Goal: Navigation & Orientation: Find specific page/section

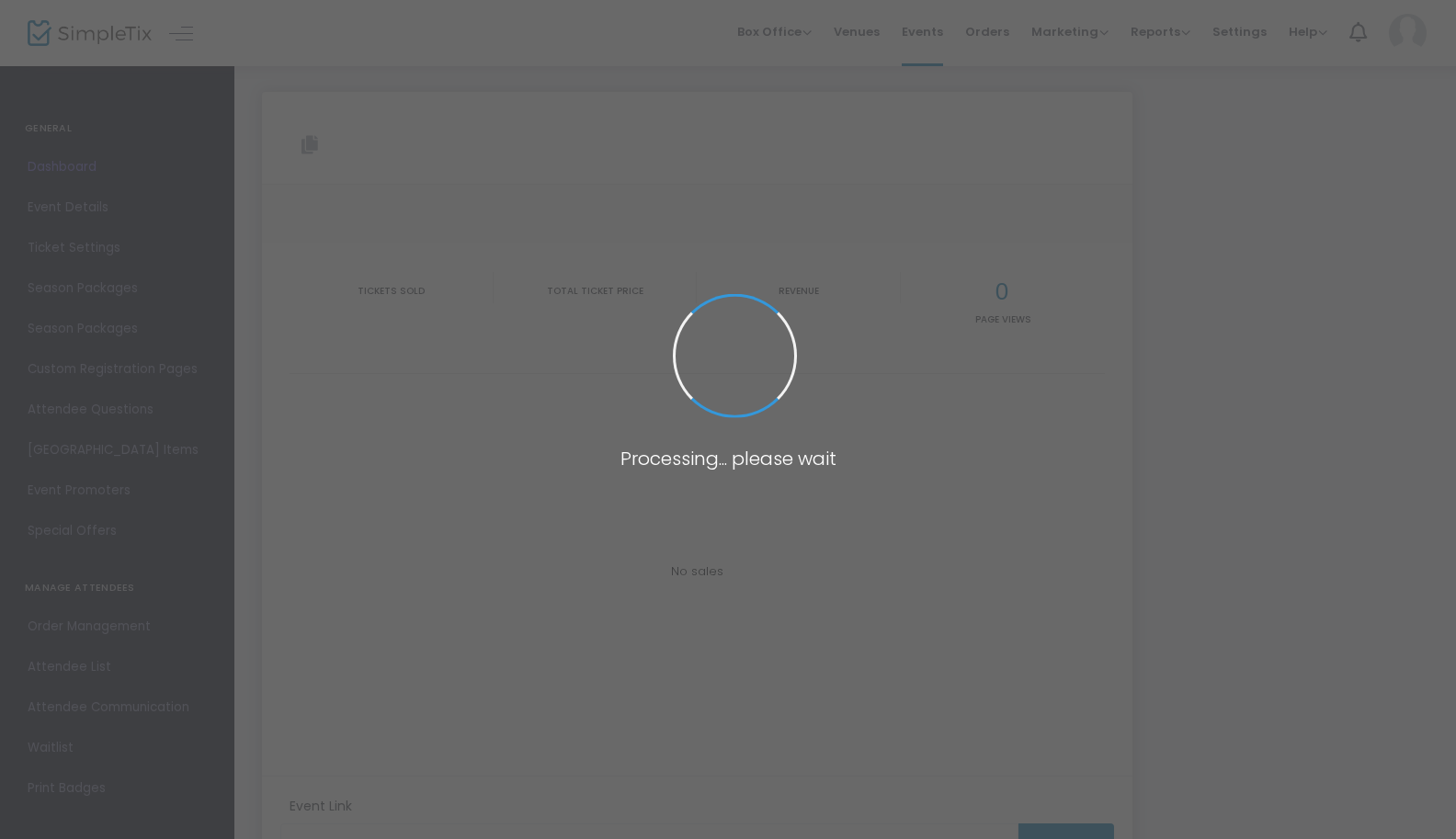
type input "[URL][DOMAIN_NAME]"
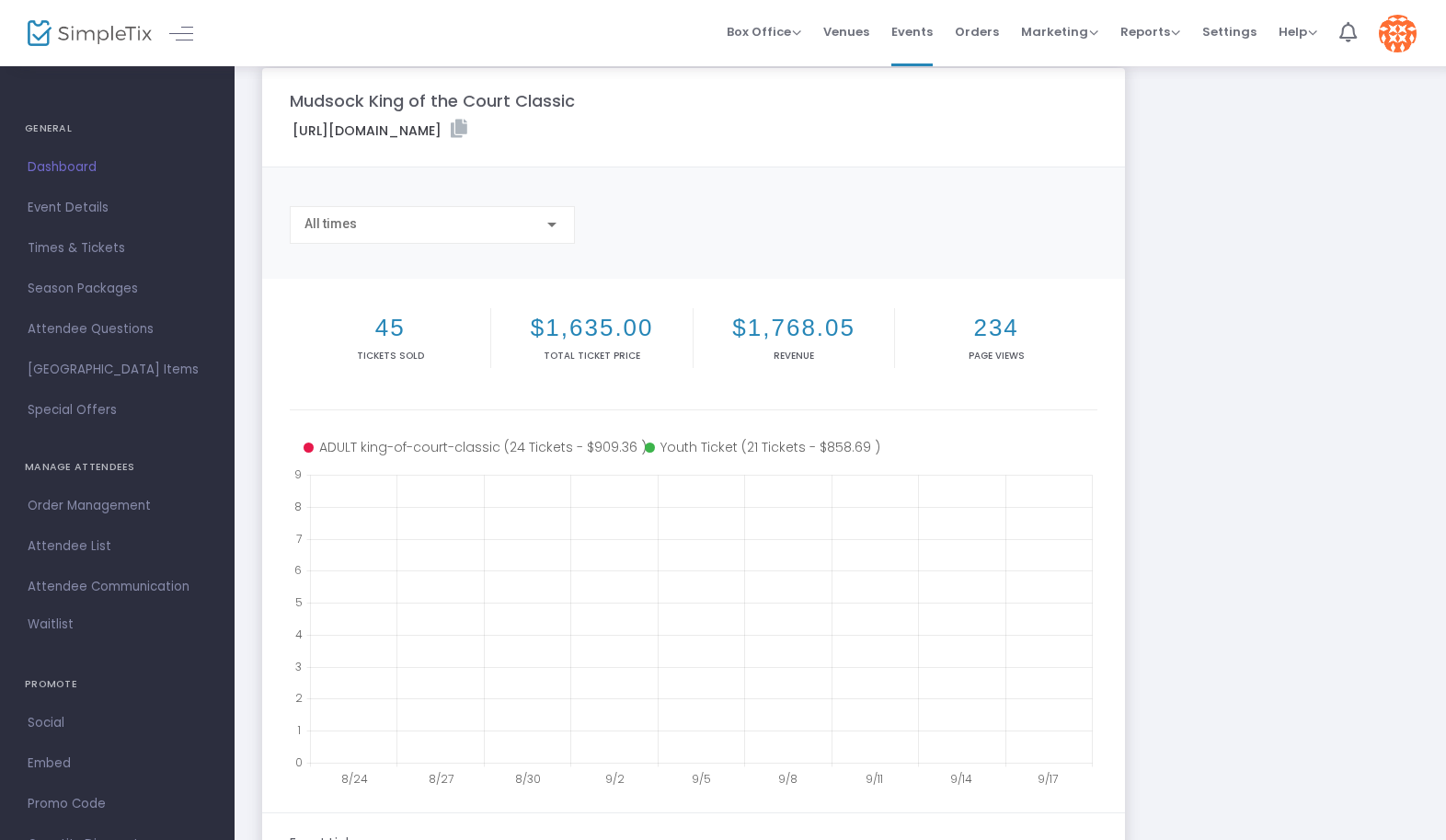
scroll to position [24, 0]
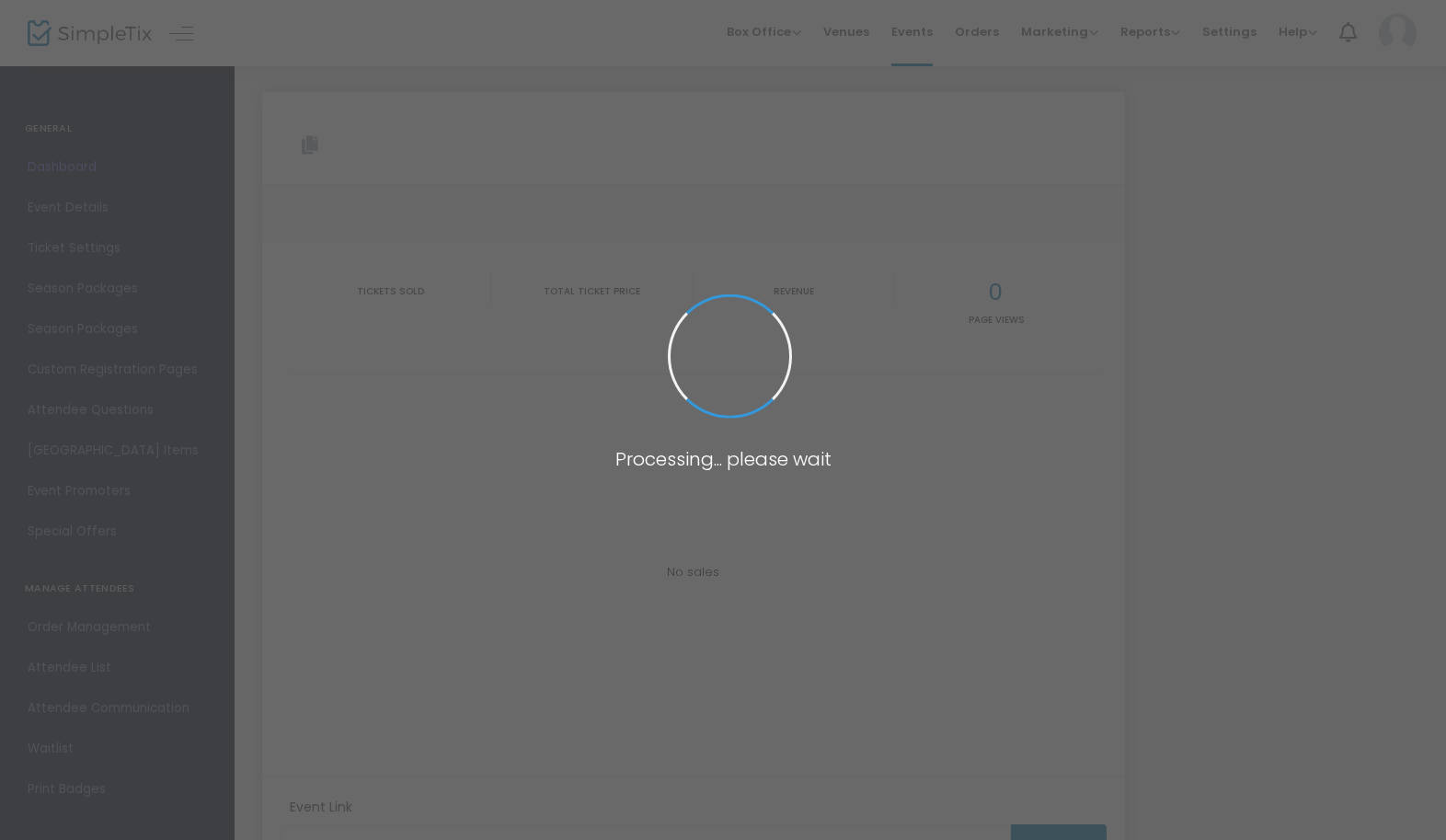
type input "[URL][DOMAIN_NAME]"
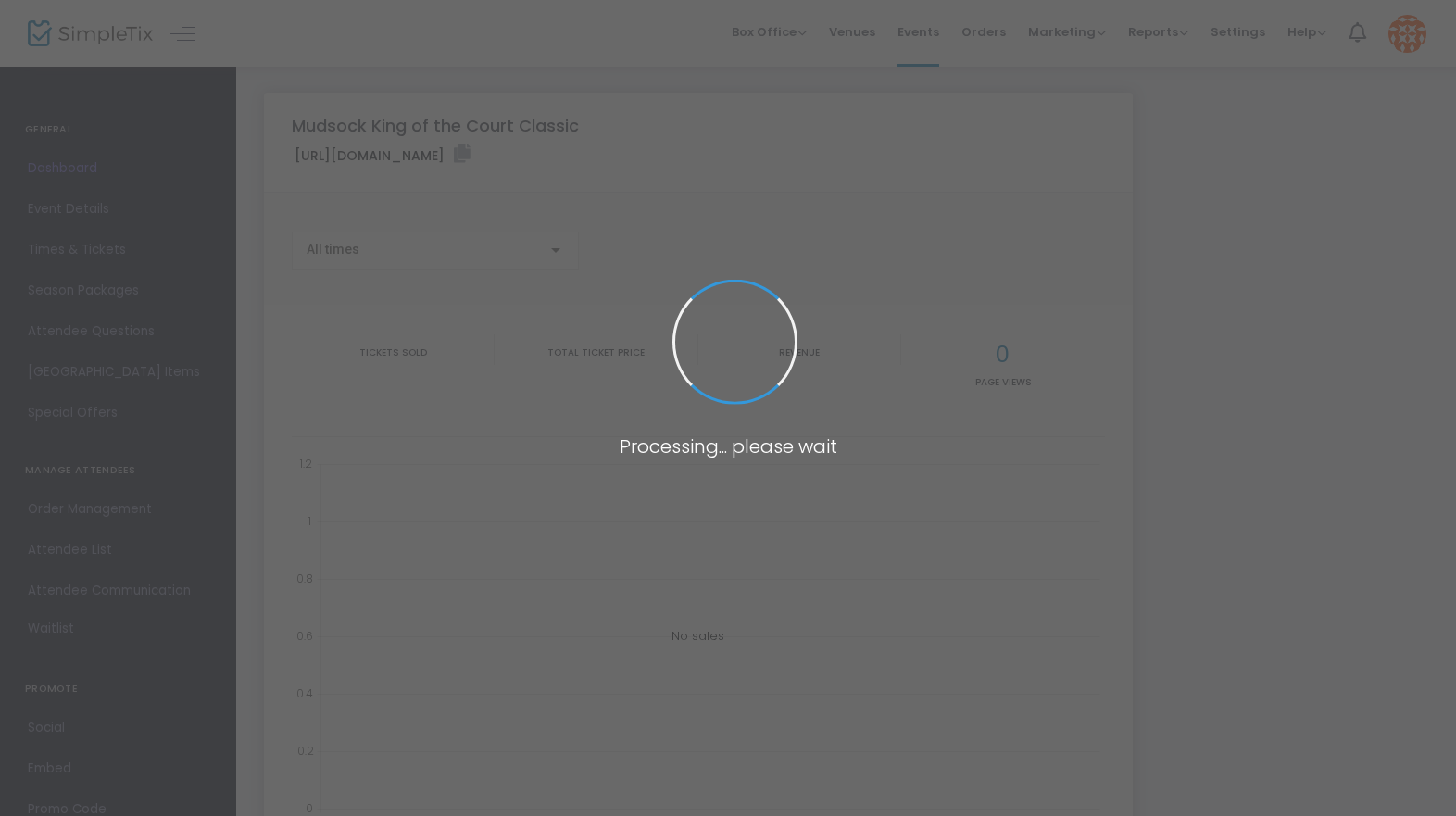
scroll to position [184, 0]
